Goal: Transaction & Acquisition: Purchase product/service

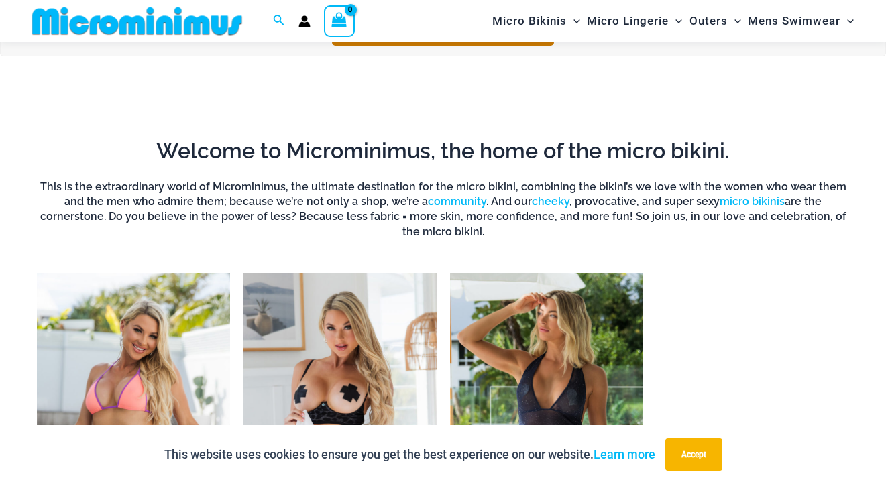
scroll to position [927, 0]
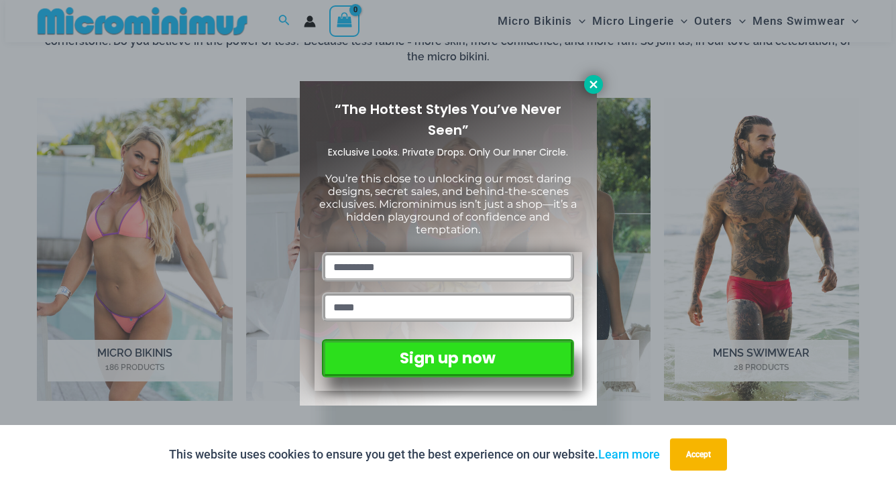
click at [591, 77] on button at bounding box center [593, 84] width 19 height 19
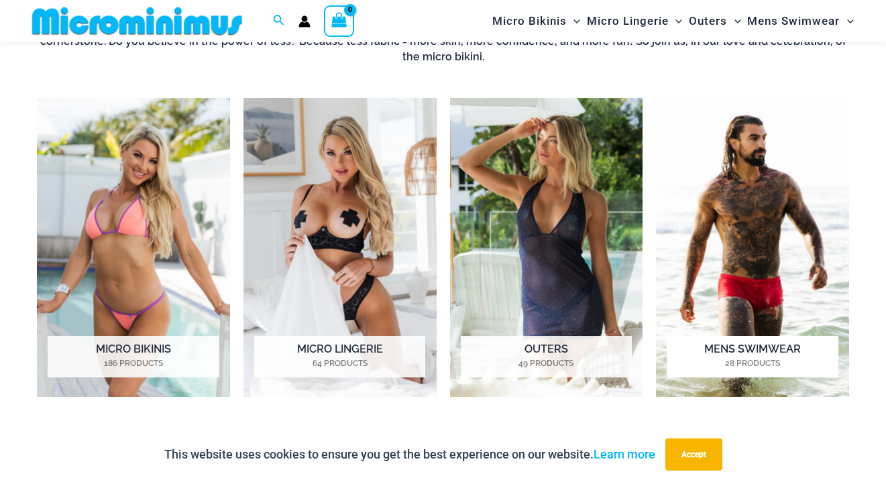
click at [770, 222] on img "Visit product category Mens Swimwear" at bounding box center [752, 247] width 193 height 299
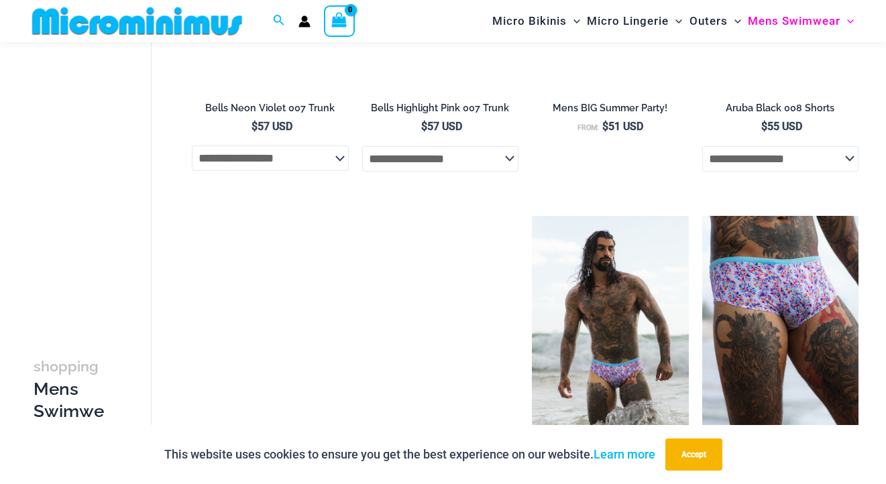
scroll to position [936, 0]
